Goal: Transaction & Acquisition: Purchase product/service

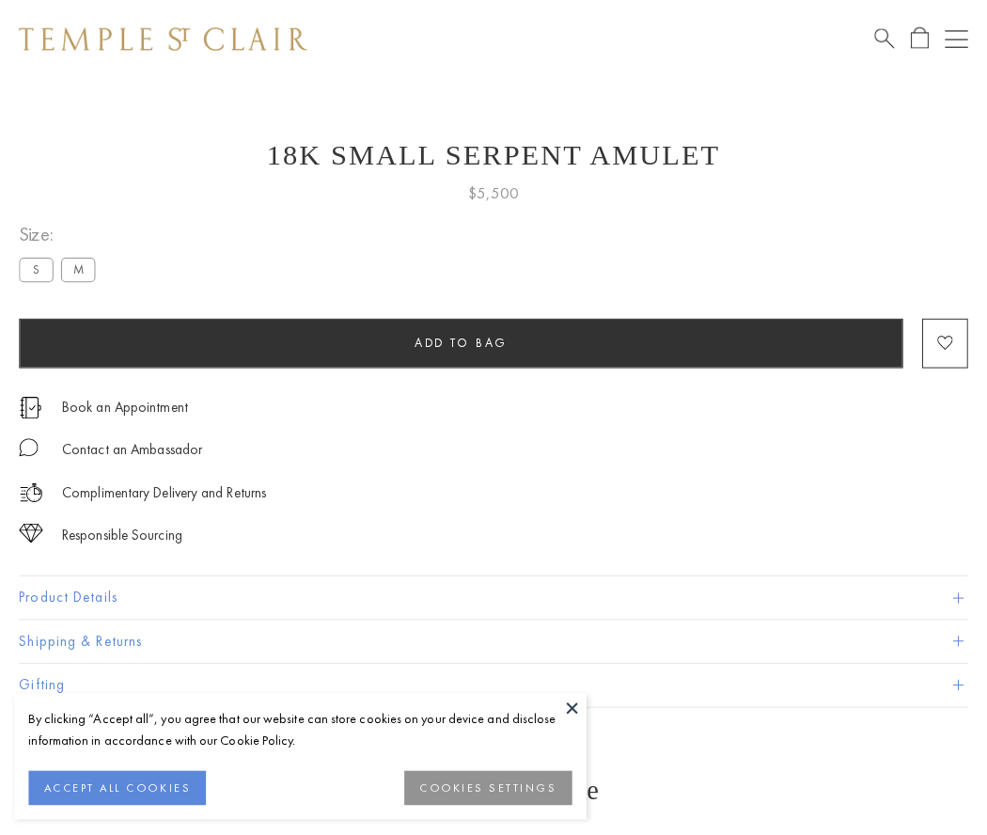
scroll to position [75, 0]
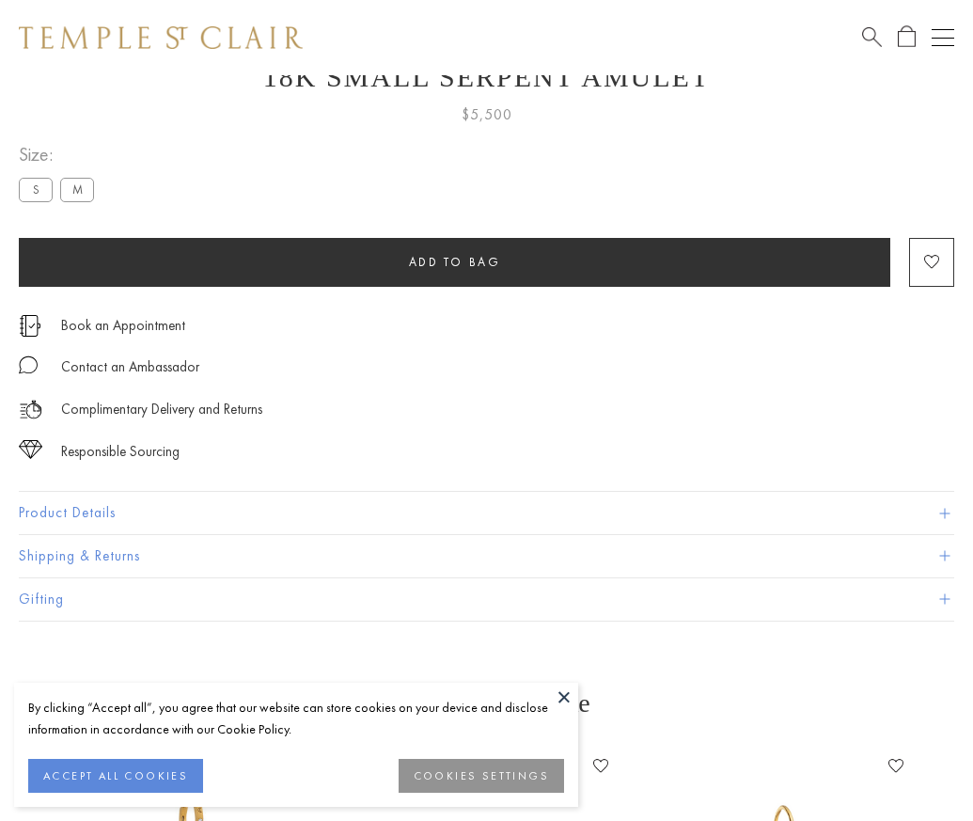
click at [454, 261] on span "Add to bag" at bounding box center [455, 262] width 92 height 16
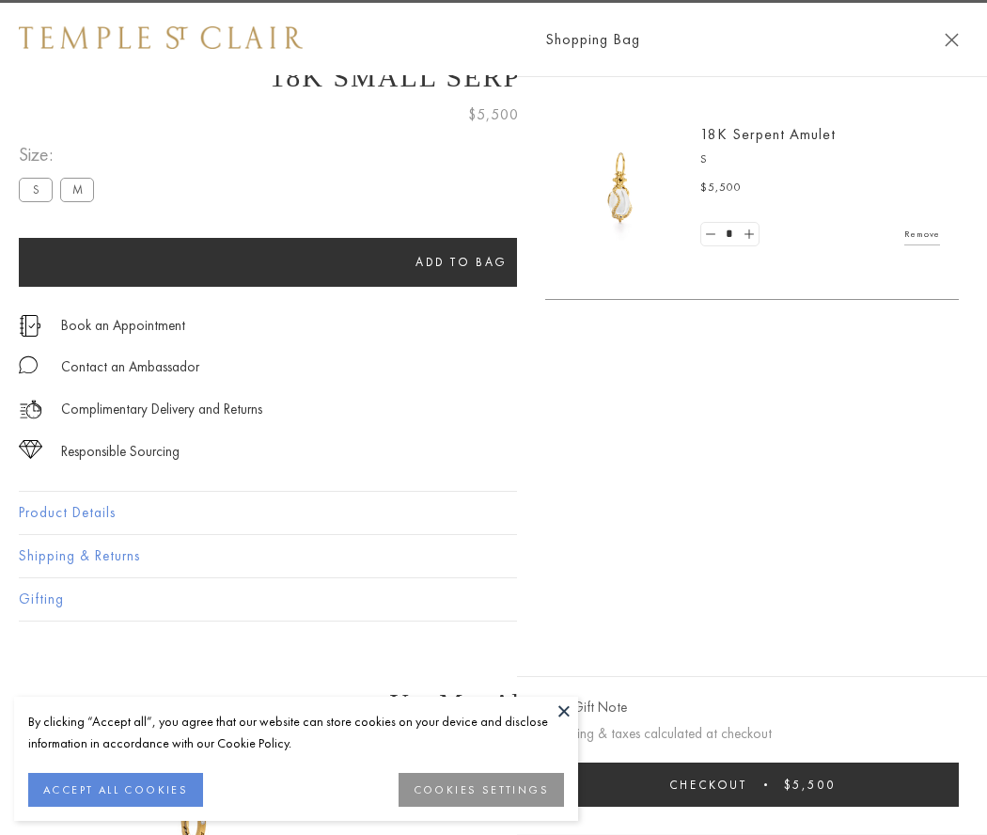
click at [886, 784] on button "Checkout $5,500" at bounding box center [752, 785] width 414 height 44
